Goal: Check status: Check status

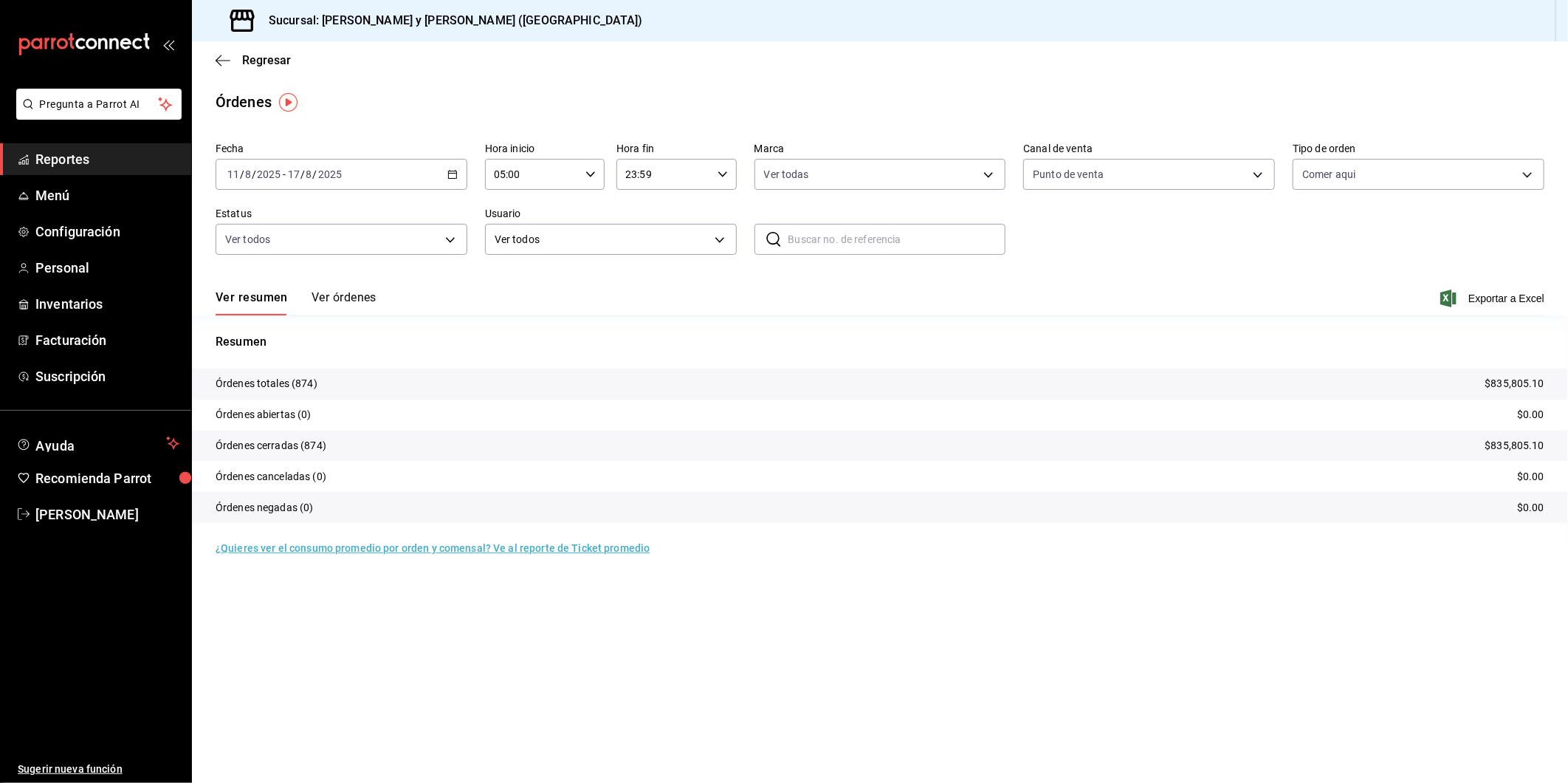
click at [460, 175] on div "[DATE] [DATE] - [DATE] [DATE]" at bounding box center [341, 174] width 252 height 31
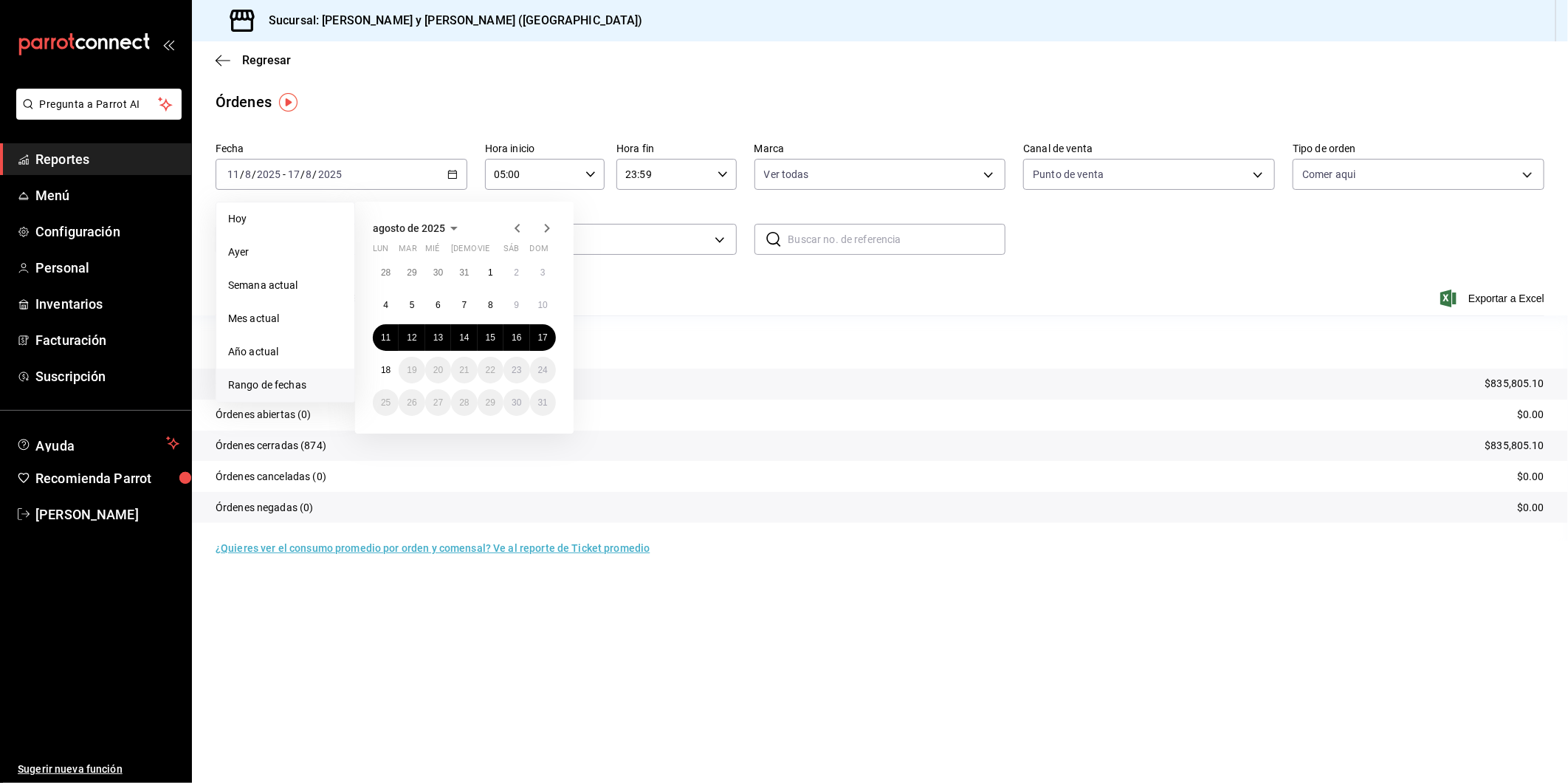
click at [525, 225] on icon "button" at bounding box center [517, 228] width 18 height 18
click at [416, 268] on button "1" at bounding box center [412, 272] width 26 height 27
click at [729, 327] on div "Resumen Órdenes totales (874) $835,805.10 Órdenes abiertas (0) $0.00 Órdenes ce…" at bounding box center [879, 427] width 1376 height 225
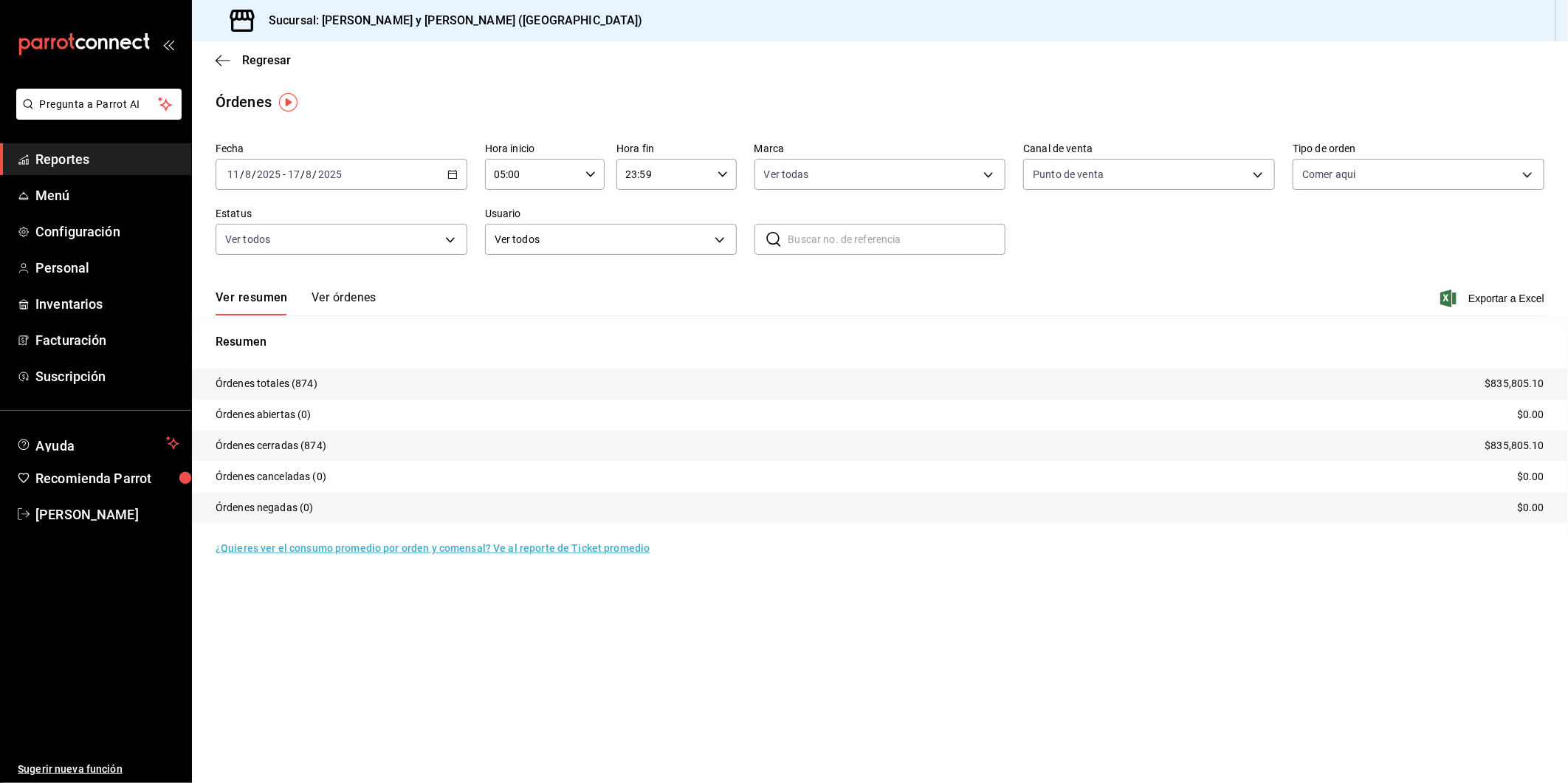
click at [452, 177] on icon "button" at bounding box center [452, 174] width 11 height 11
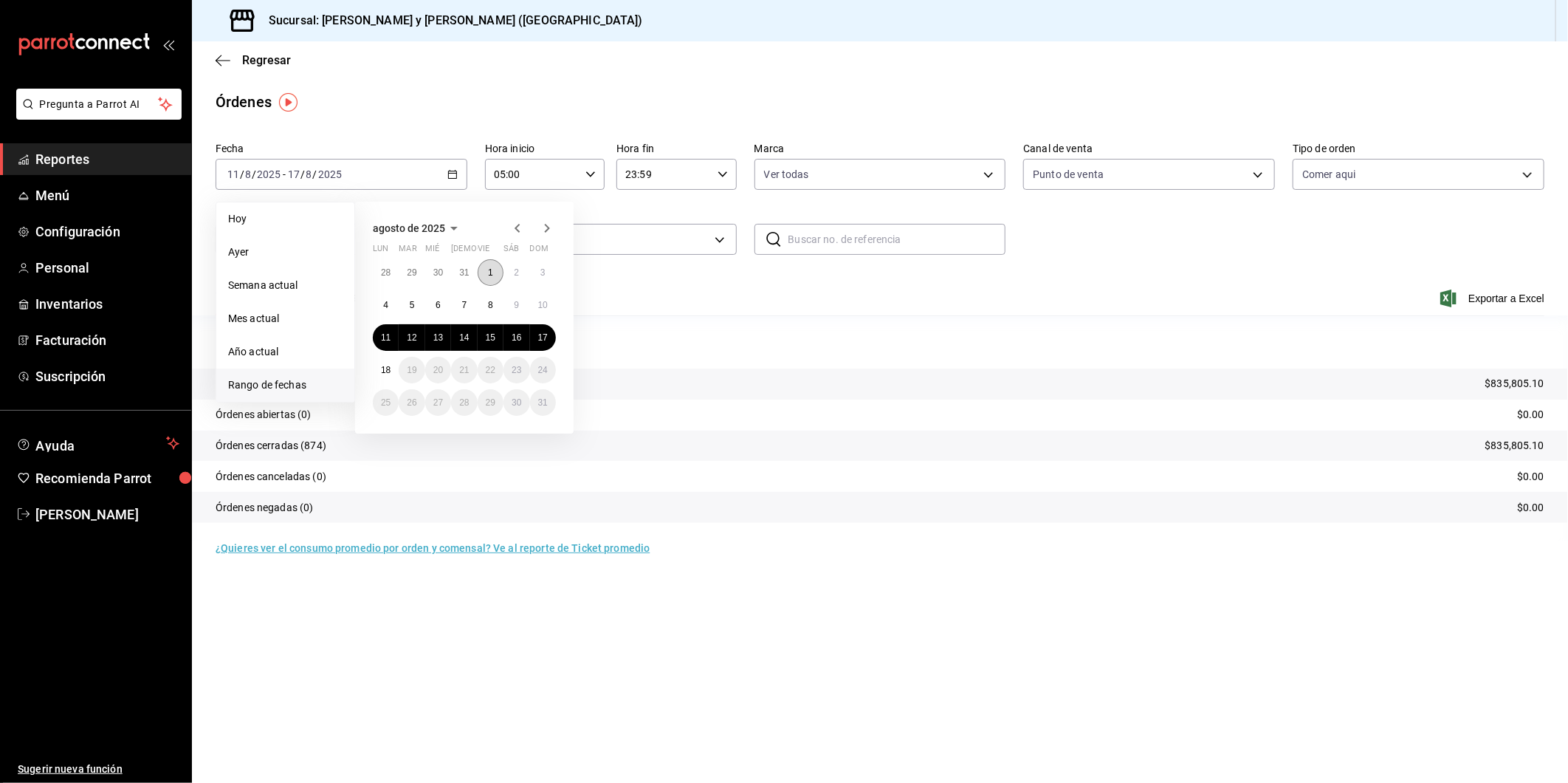
click at [485, 276] on button "1" at bounding box center [490, 272] width 26 height 27
click at [512, 231] on icon "button" at bounding box center [517, 228] width 18 height 18
click at [417, 275] on button "1" at bounding box center [412, 272] width 26 height 27
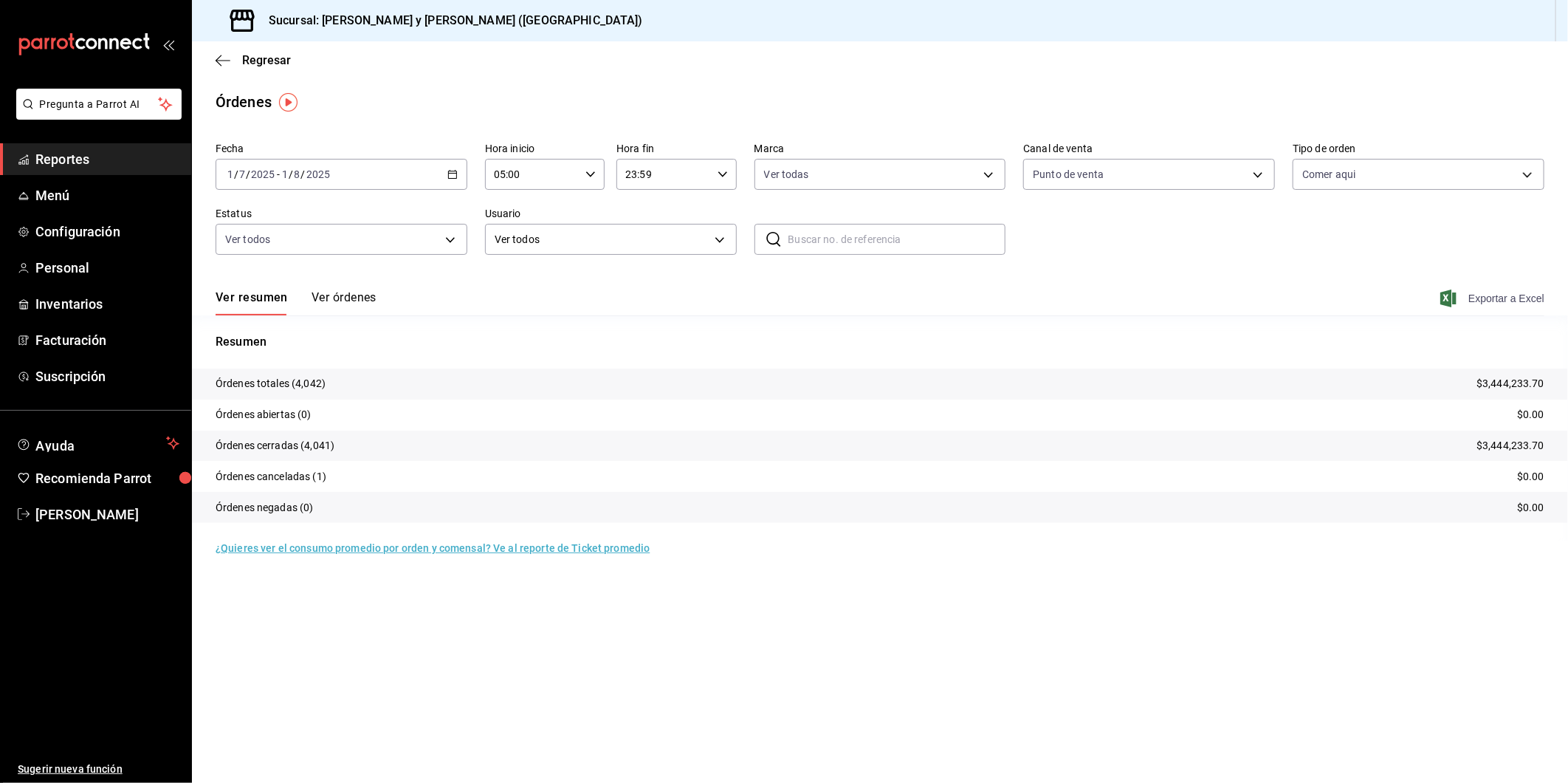
click at [1443, 305] on icon "button" at bounding box center [1449, 298] width 16 height 18
click at [1036, 63] on div "Regresar" at bounding box center [879, 60] width 1376 height 37
drag, startPoint x: 611, startPoint y: 62, endPoint x: 606, endPoint y: 2, distance: 60.2
click at [611, 61] on div "Regresar" at bounding box center [879, 60] width 1376 height 37
